Goal: Transaction & Acquisition: Purchase product/service

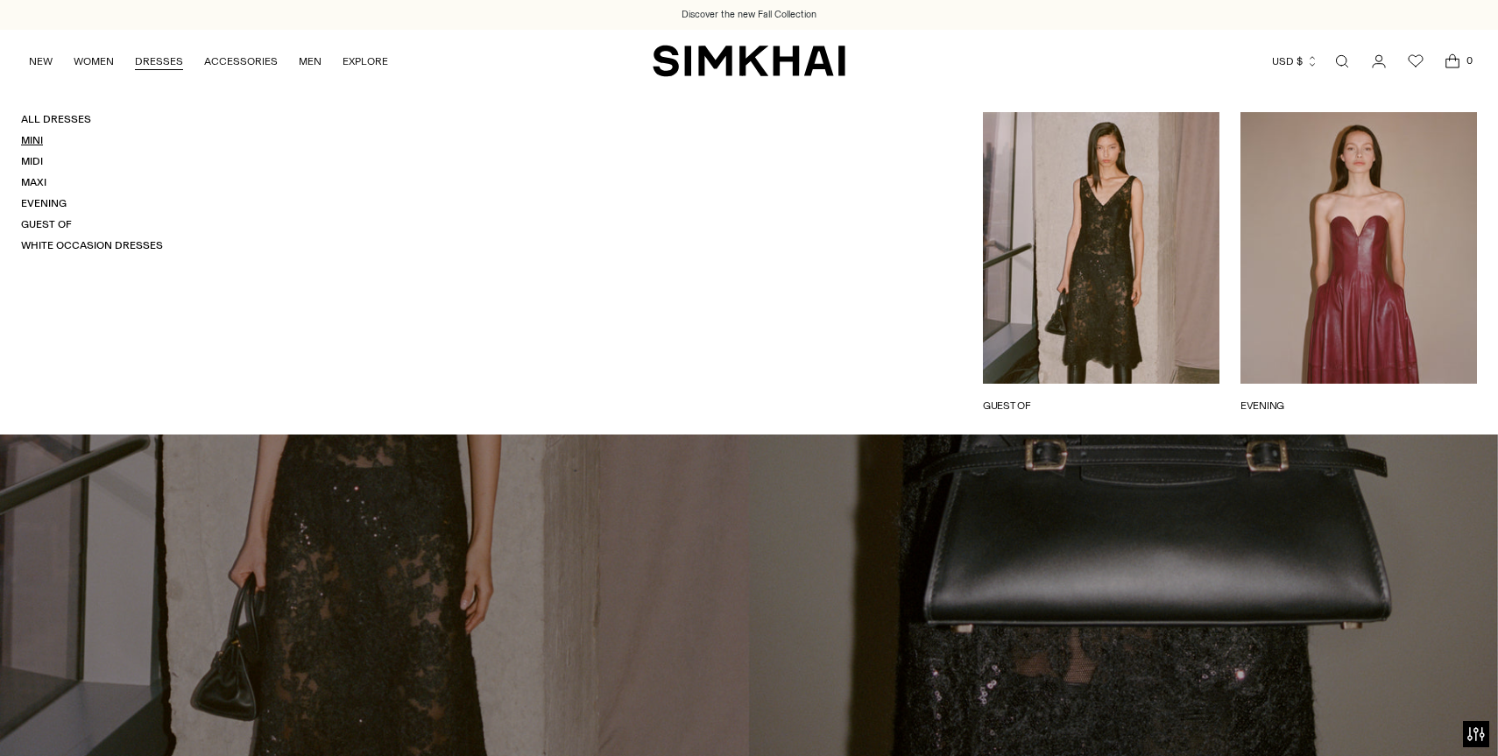
click at [29, 140] on link "Mini" at bounding box center [32, 140] width 22 height 12
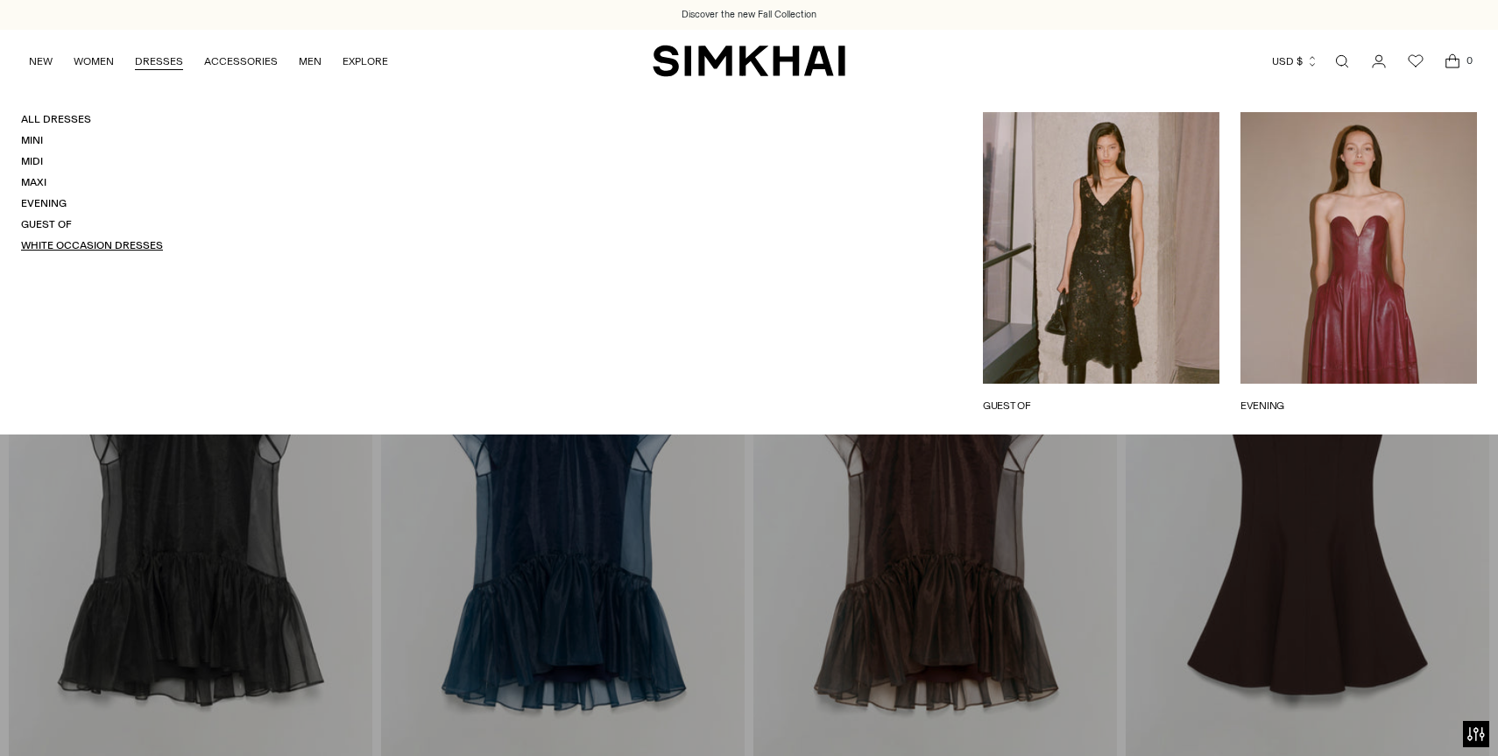
click at [53, 242] on link "White Occasion Dresses" at bounding box center [92, 245] width 142 height 12
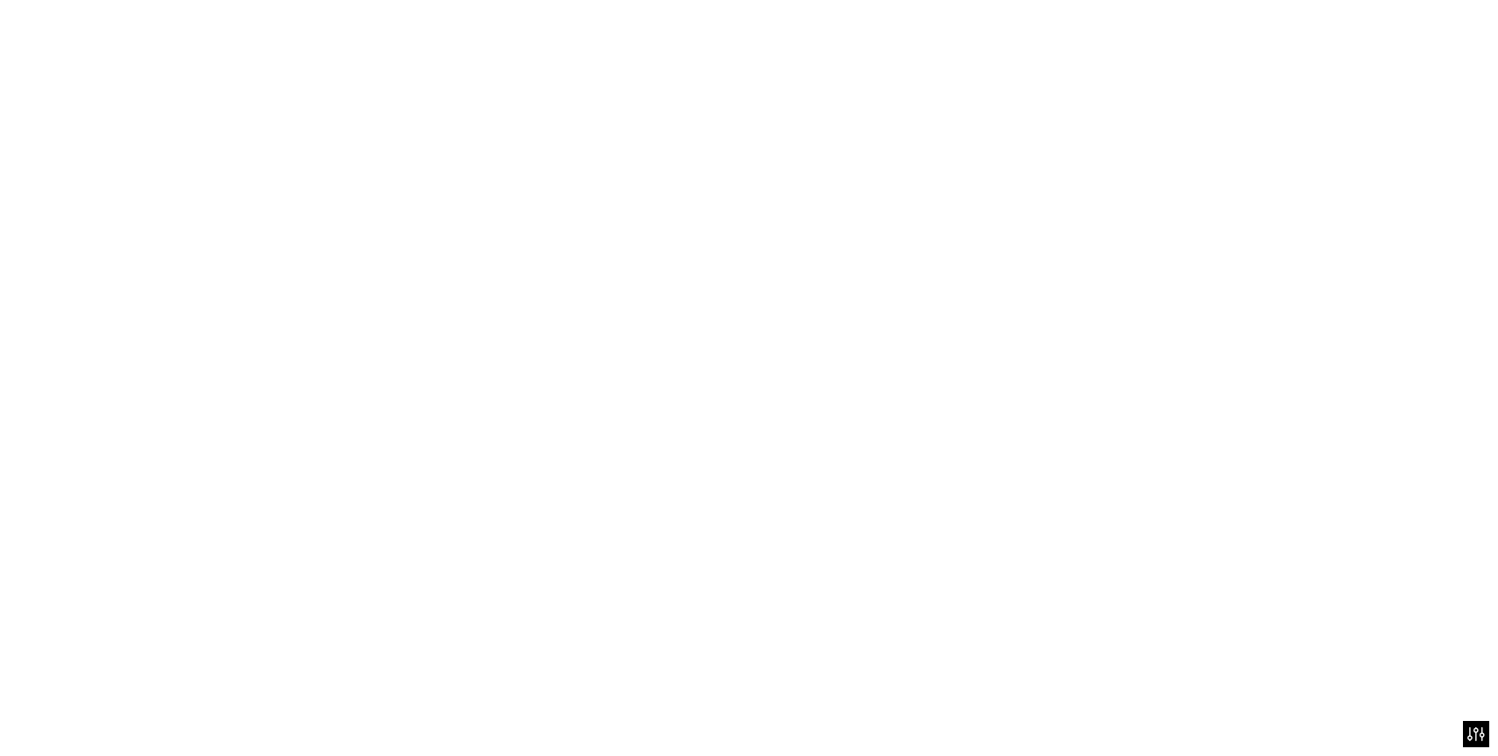
scroll to position [111, 0]
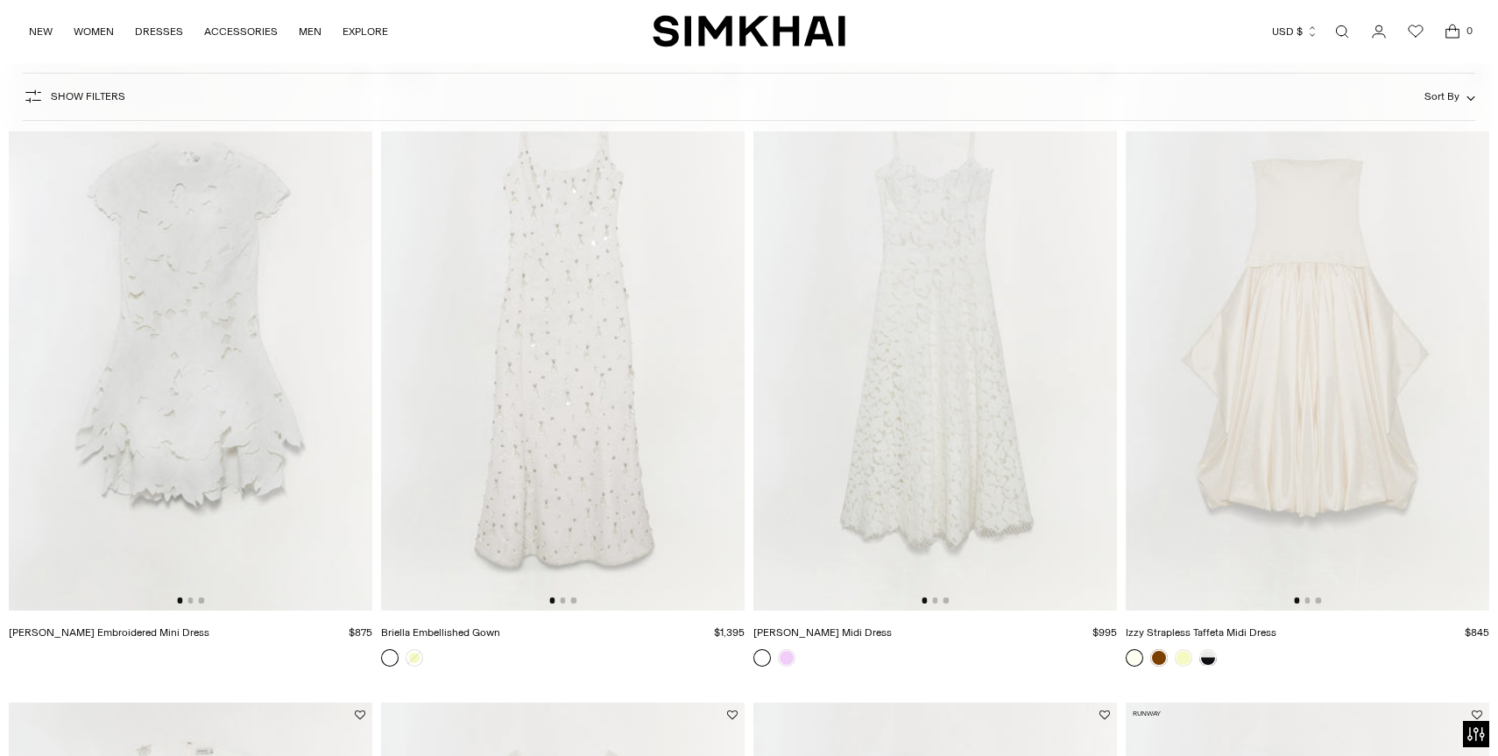
scroll to position [1456, 0]
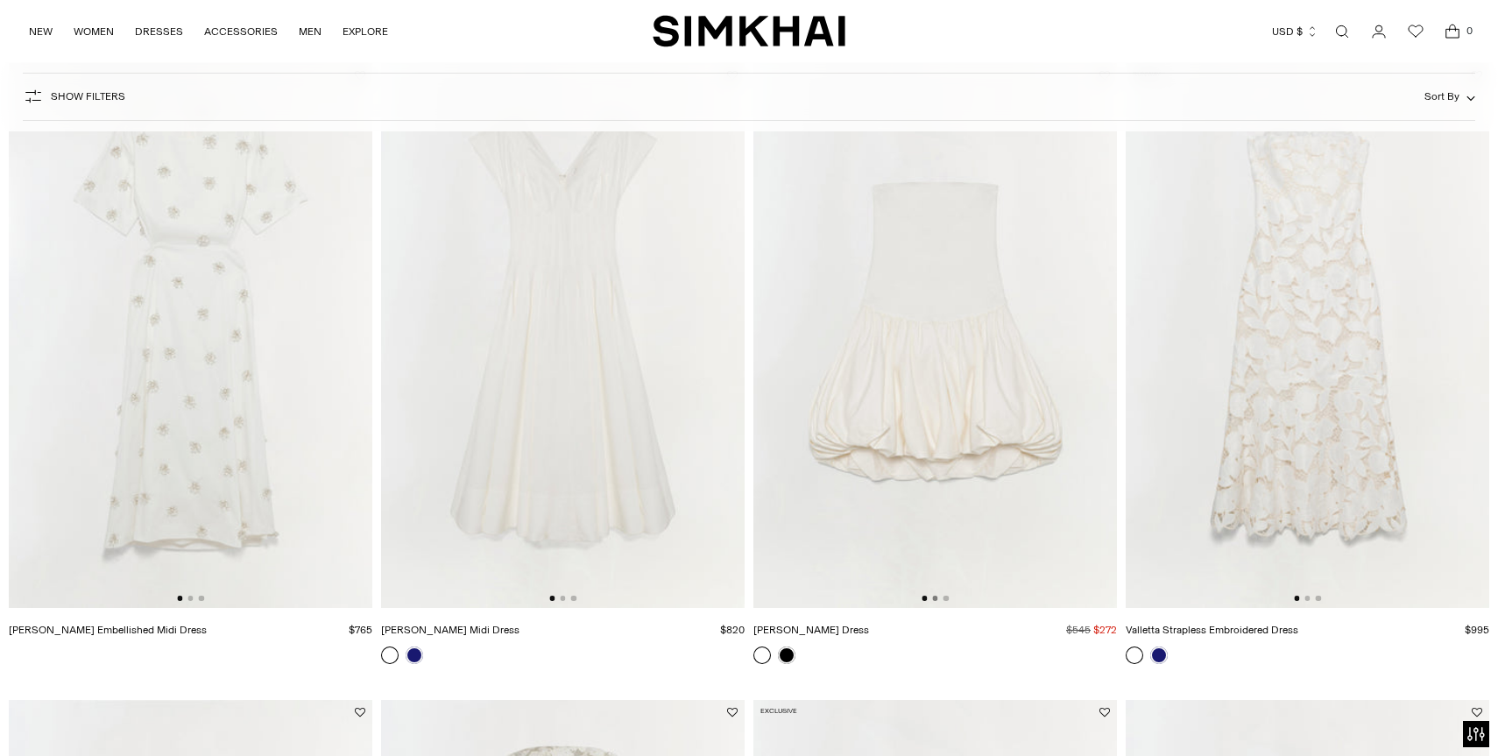
click at [937, 598] on button "Go to slide 2" at bounding box center [934, 598] width 5 height 5
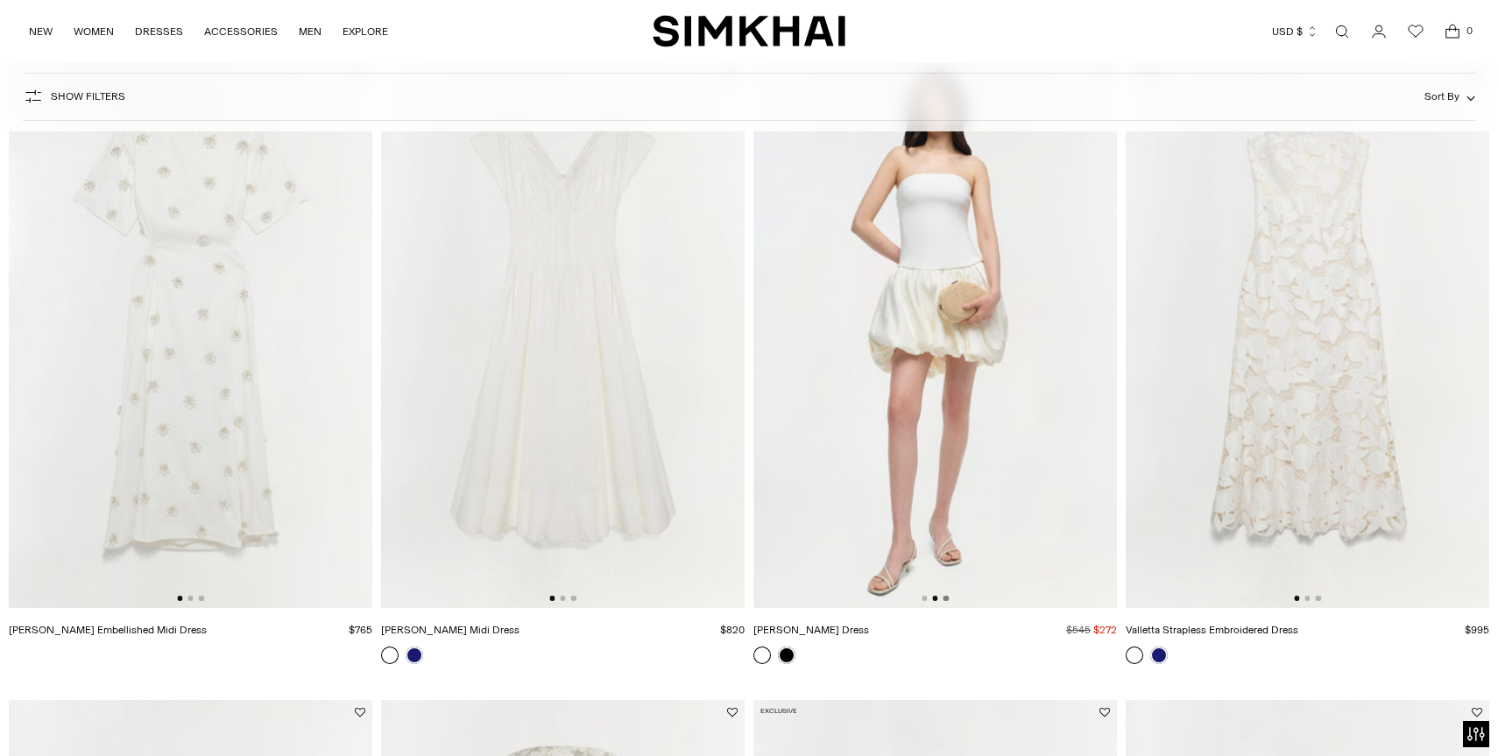
scroll to position [0, 364]
click at [947, 598] on button "Go to slide 3" at bounding box center [946, 598] width 5 height 5
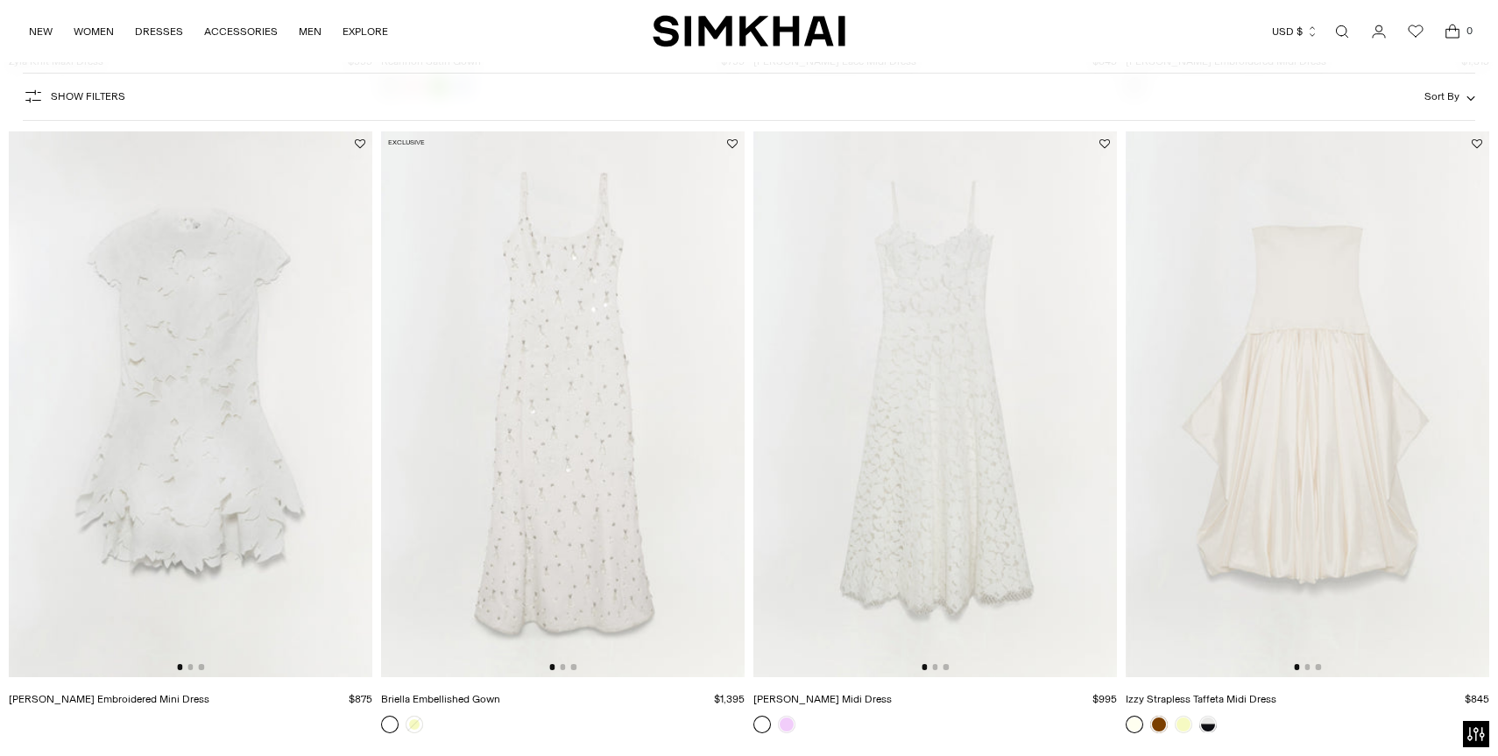
scroll to position [0, 0]
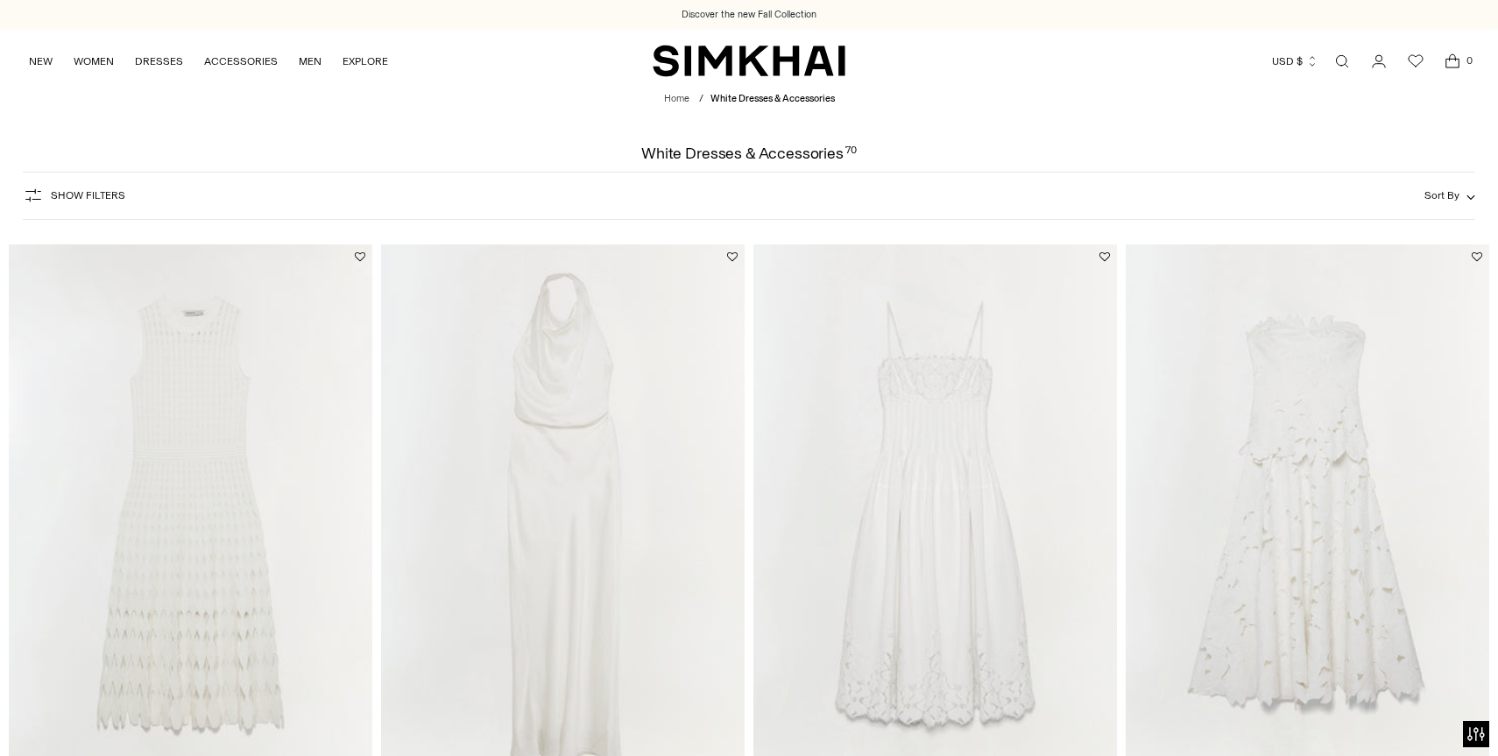
click at [1454, 200] on span "Sort By" at bounding box center [1442, 195] width 35 height 12
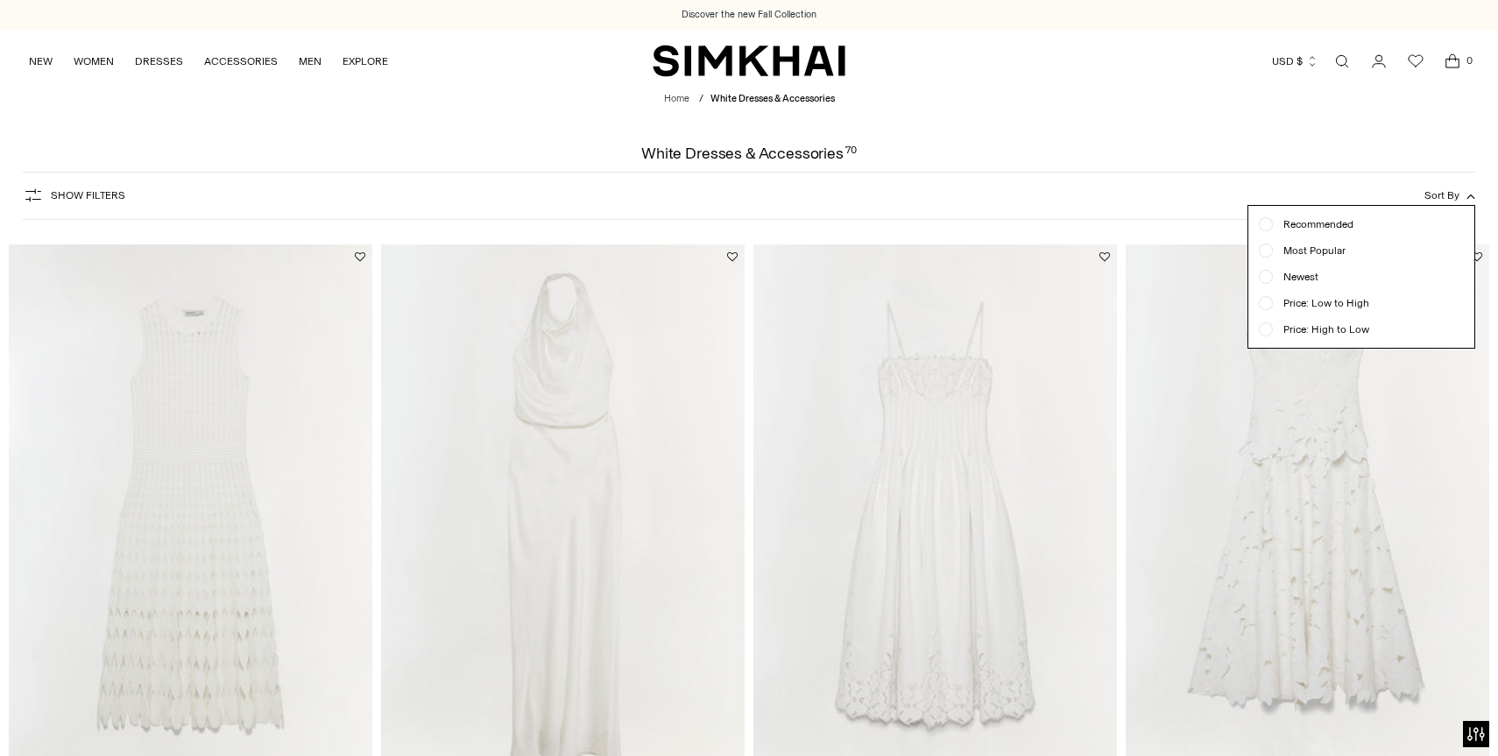
click at [1323, 305] on span "Price: Low to High" at bounding box center [1321, 303] width 96 height 16
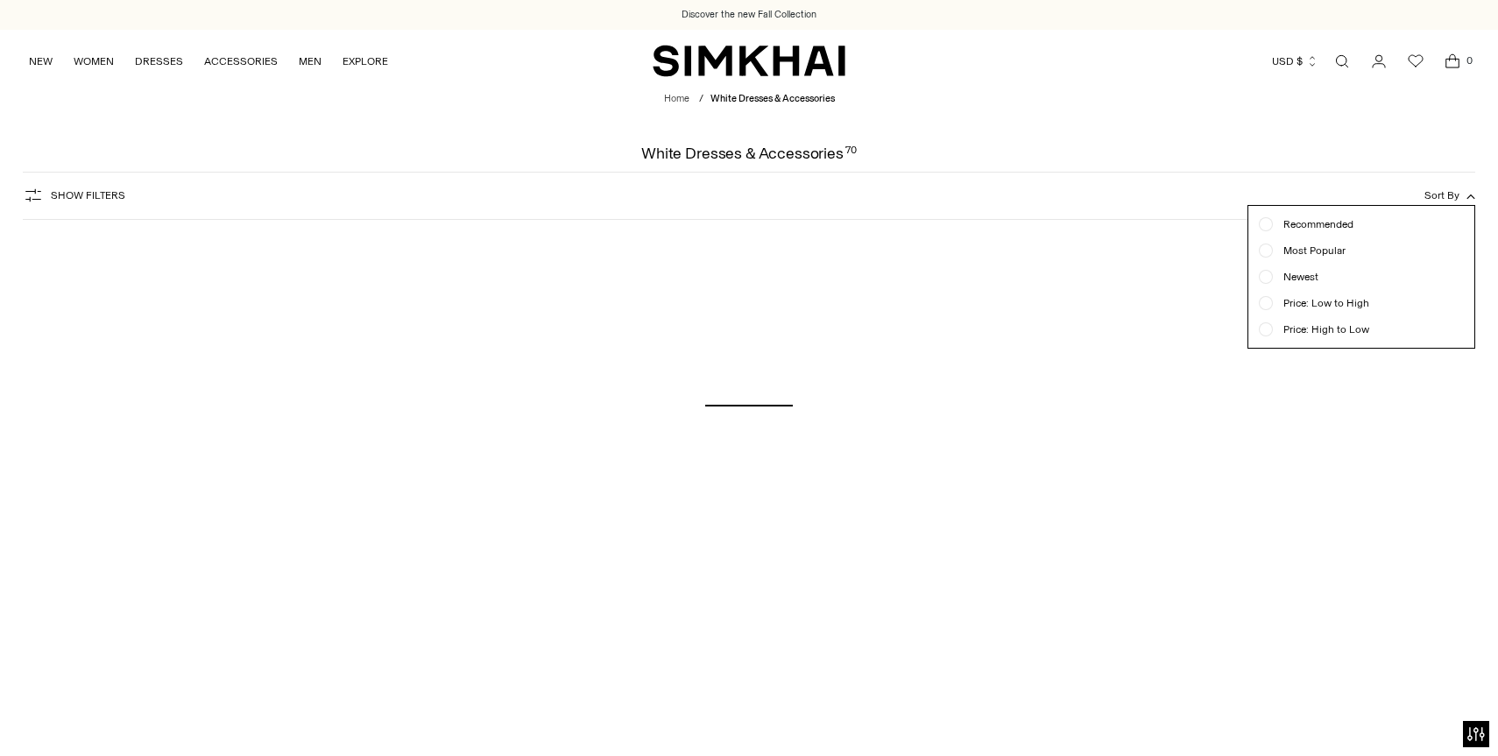
click at [1122, 208] on div "Show Filters Show Filters Sort By Recommended Most Popular Newest" at bounding box center [750, 196] width 1454 height 48
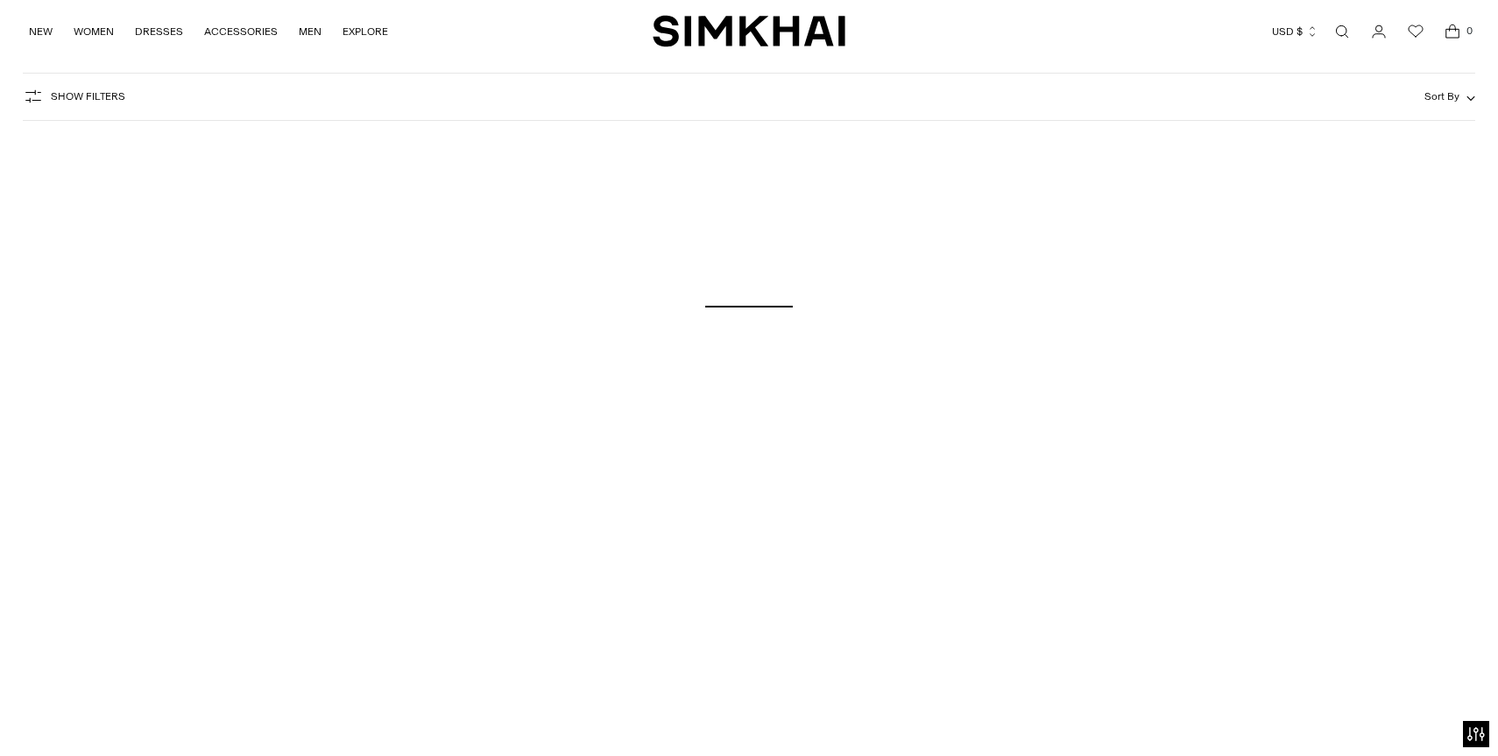
scroll to position [123, 0]
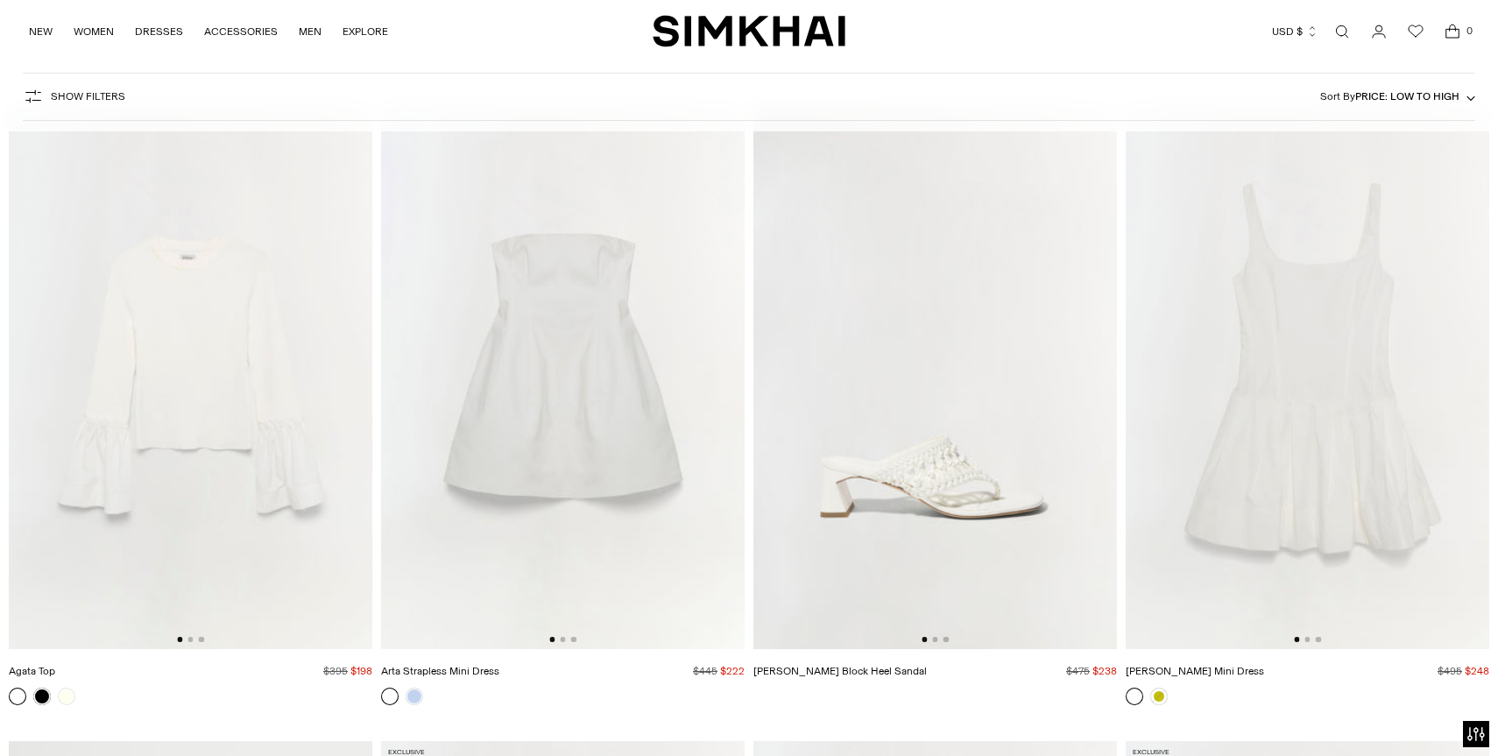
scroll to position [142, 0]
click at [563, 637] on button "Go to slide 2" at bounding box center [562, 637] width 5 height 5
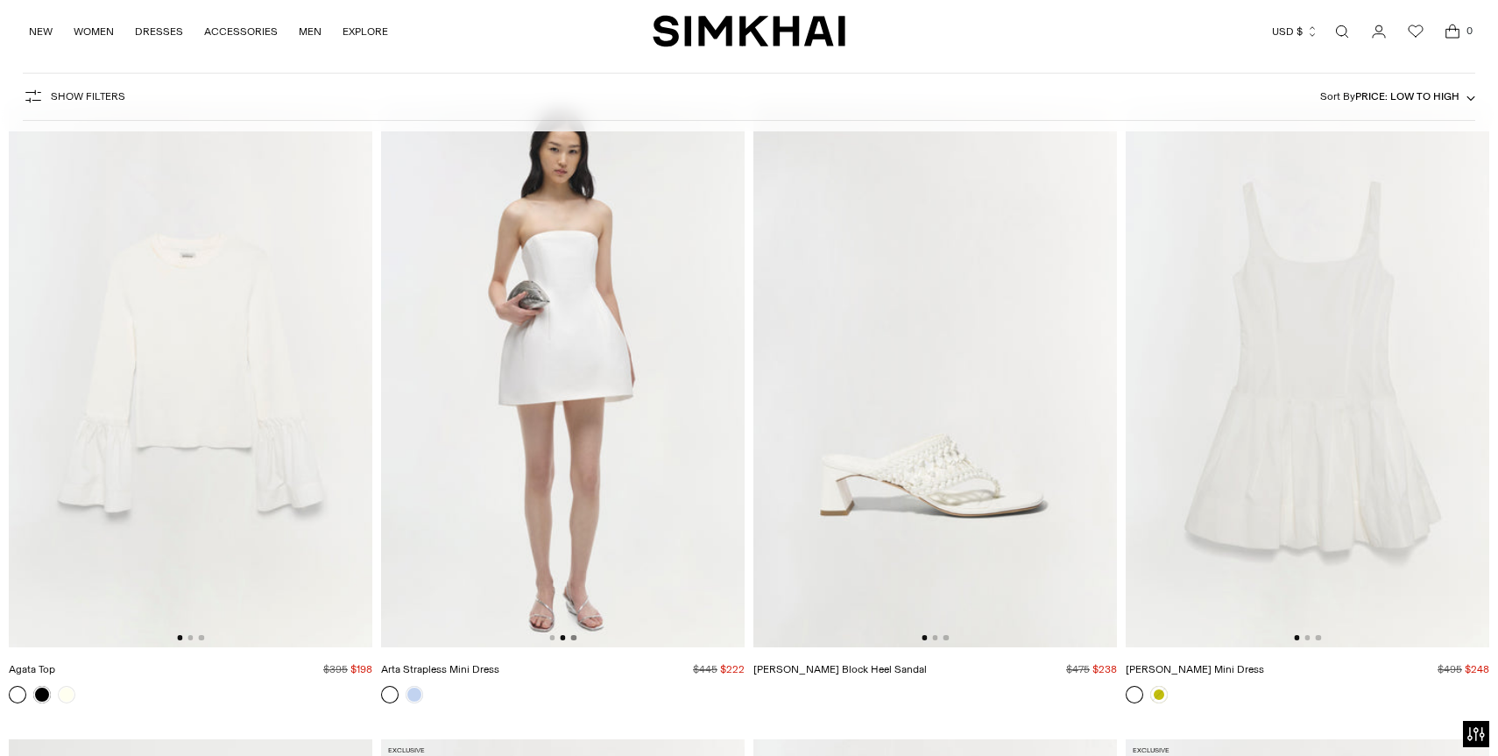
click at [576, 639] on button "Go to slide 3" at bounding box center [573, 637] width 5 height 5
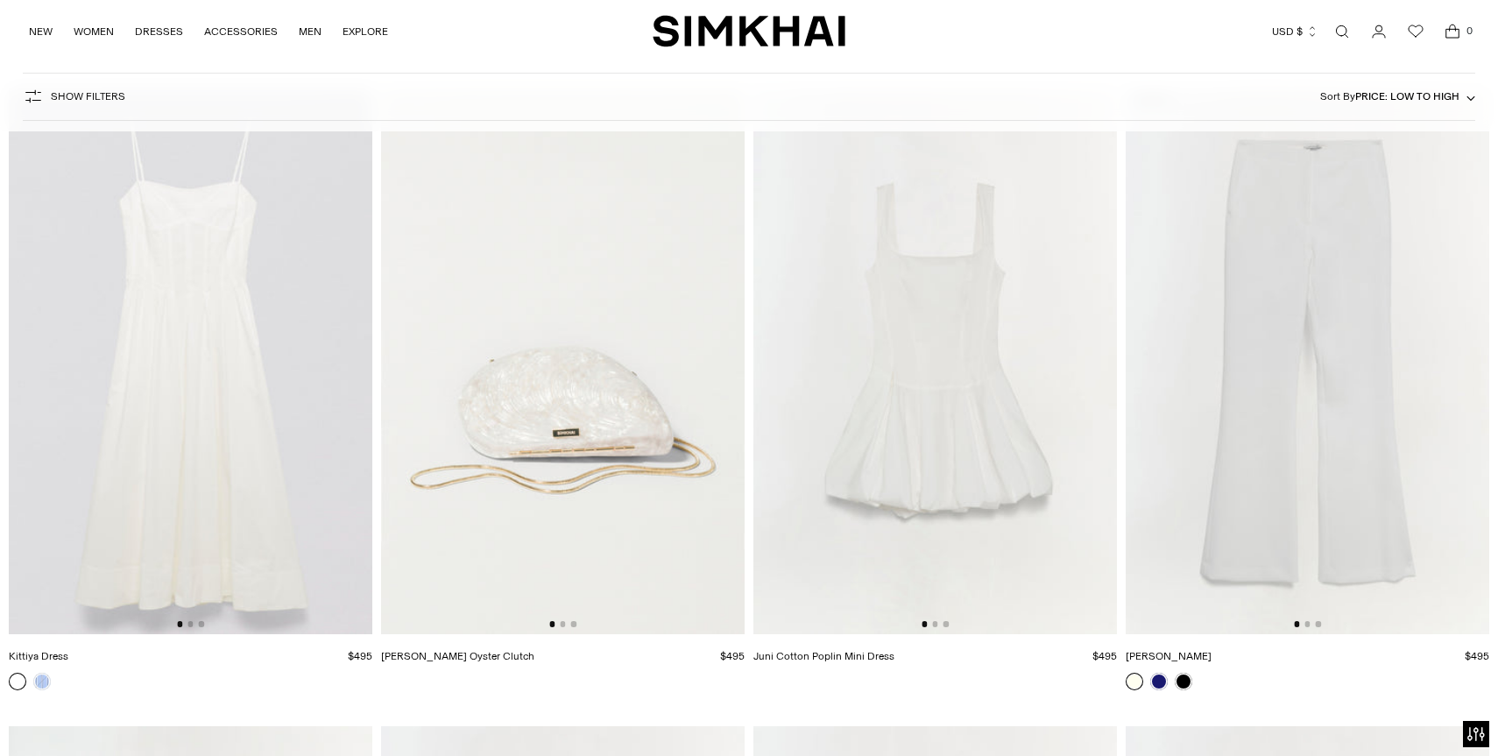
scroll to position [4619, 0]
